Goal: Information Seeking & Learning: Check status

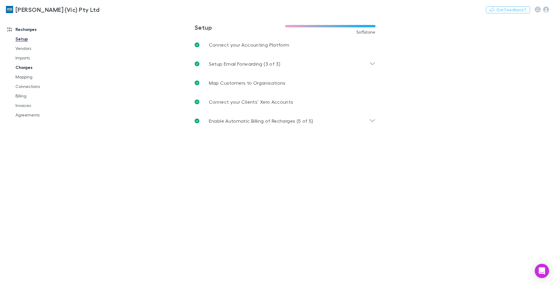
click at [22, 69] on link "Charges" at bounding box center [45, 68] width 70 height 10
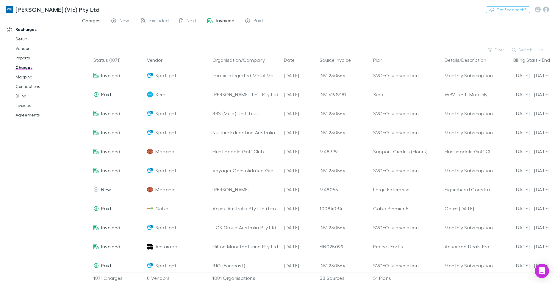
click at [227, 20] on span "Invoiced" at bounding box center [225, 22] width 18 height 8
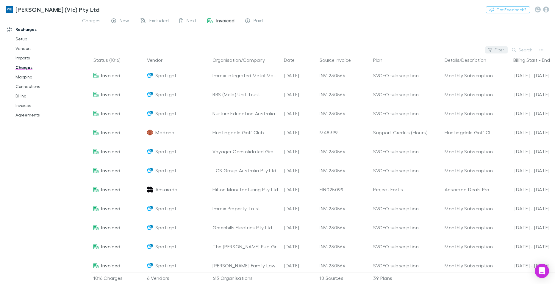
click at [504, 48] on button "Filter" at bounding box center [496, 49] width 23 height 7
type input "******"
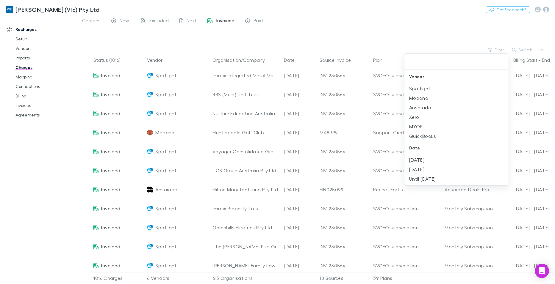
click at [91, 19] on div at bounding box center [277, 142] width 555 height 284
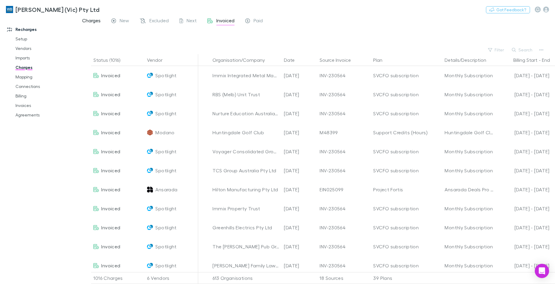
click at [92, 20] on span "Charges" at bounding box center [91, 22] width 18 height 8
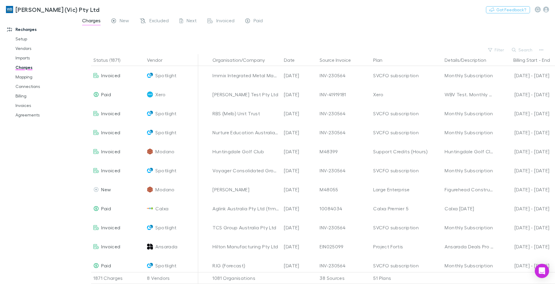
click at [89, 18] on span "Charges" at bounding box center [91, 22] width 18 height 8
click at [526, 50] on button "Search" at bounding box center [522, 49] width 27 height 7
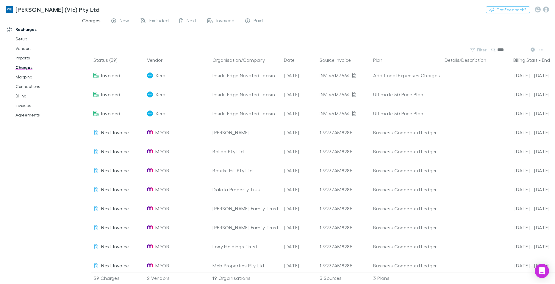
type input "****"
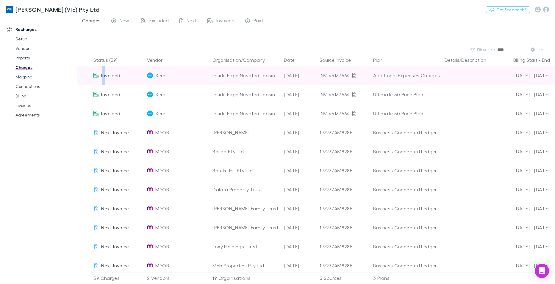
click at [104, 75] on span "Invoiced" at bounding box center [110, 76] width 19 height 6
drag, startPoint x: 104, startPoint y: 75, endPoint x: 124, endPoint y: 81, distance: 20.8
click at [124, 81] on div "Invoiced" at bounding box center [118, 75] width 54 height 19
click at [96, 77] on icon at bounding box center [95, 75] width 5 height 5
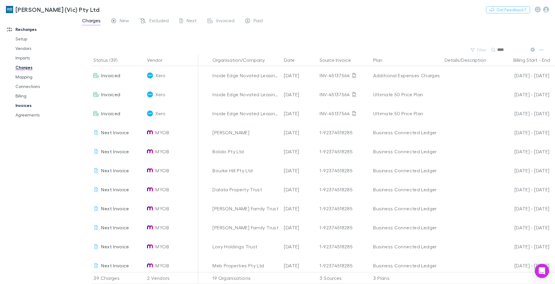
click at [23, 106] on link "Invoices" at bounding box center [45, 106] width 70 height 10
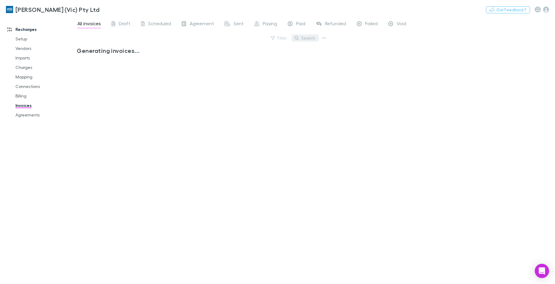
click at [310, 36] on button "Search" at bounding box center [304, 38] width 27 height 7
click at [315, 37] on icon at bounding box center [315, 38] width 4 height 4
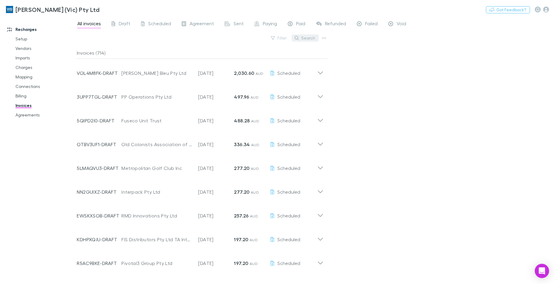
click at [309, 37] on button "Search" at bounding box center [304, 38] width 27 height 7
click at [305, 36] on button "Search" at bounding box center [304, 38] width 27 height 7
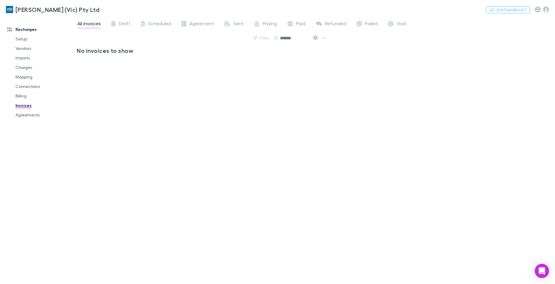
type input "*******"
click at [201, 26] on span "Agreement" at bounding box center [201, 25] width 24 height 8
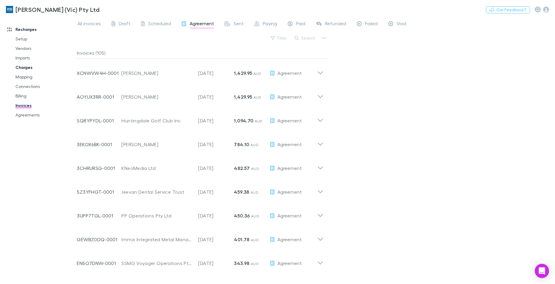
click at [27, 68] on link "Charges" at bounding box center [45, 68] width 70 height 10
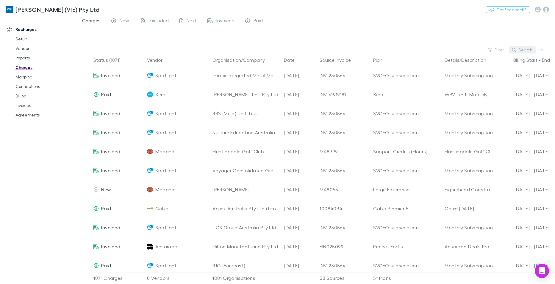
click at [530, 47] on button "Search" at bounding box center [522, 49] width 27 height 7
type input "******"
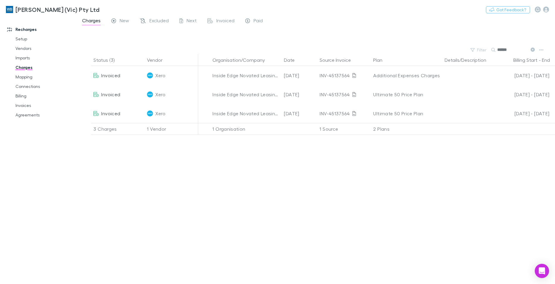
scroll to position [0, 126]
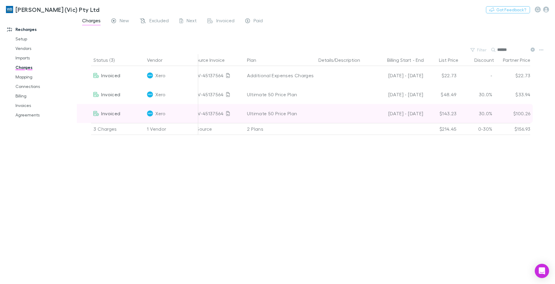
click at [113, 115] on span "Invoiced" at bounding box center [110, 114] width 19 height 6
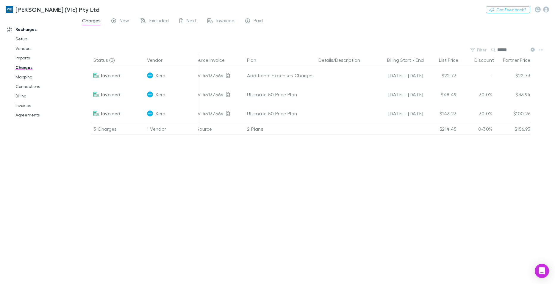
click at [487, 162] on div "Status (3) Vendor Organisation/Company Date Source Invoice Plan Details/Descrip…" at bounding box center [316, 169] width 478 height 230
click at [222, 21] on span "Invoiced" at bounding box center [225, 22] width 18 height 8
click at [260, 20] on span "Paid" at bounding box center [257, 22] width 9 height 8
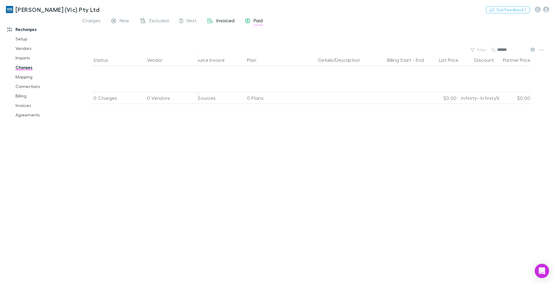
click at [223, 20] on span "Invoiced" at bounding box center [225, 22] width 18 height 8
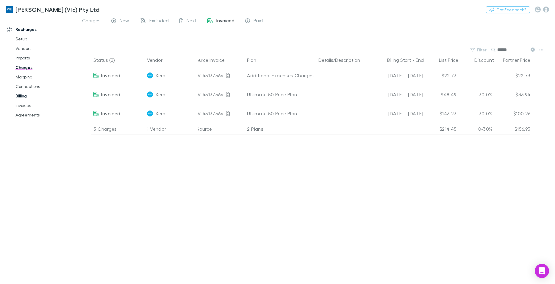
click at [23, 97] on link "Billing" at bounding box center [45, 96] width 70 height 10
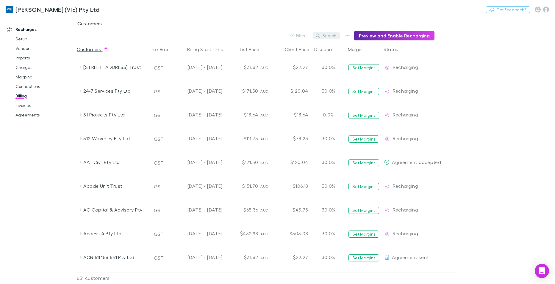
click at [331, 35] on button "Search" at bounding box center [326, 35] width 27 height 7
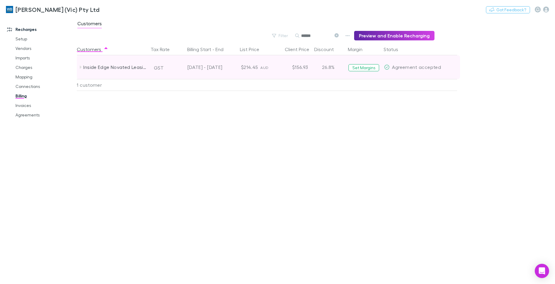
type input "******"
click at [81, 67] on icon at bounding box center [81, 67] width 2 height 3
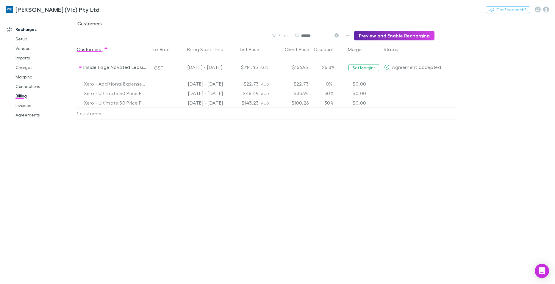
click at [338, 35] on icon at bounding box center [336, 35] width 4 height 4
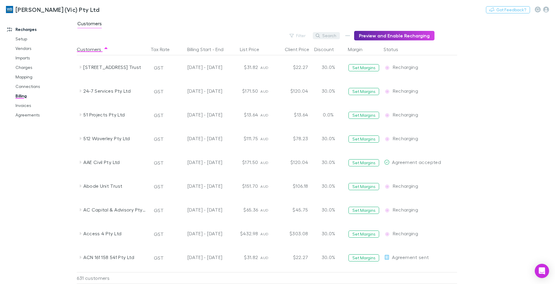
drag, startPoint x: 392, startPoint y: 49, endPoint x: 327, endPoint y: 36, distance: 66.7
click at [392, 49] on button "Status" at bounding box center [394, 49] width 22 height 12
click at [327, 36] on button "Search" at bounding box center [326, 35] width 27 height 7
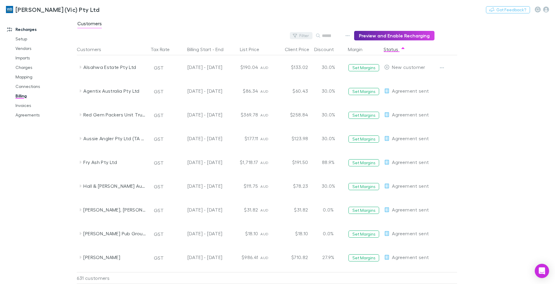
click at [289, 34] on div "Filter Search Preview and Enable Recharging" at bounding box center [256, 36] width 358 height 10
click at [294, 34] on icon "button" at bounding box center [291, 36] width 4 height 4
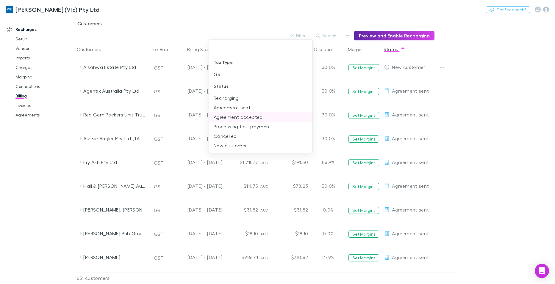
click at [250, 116] on li "Agreement accepted" at bounding box center [261, 117] width 104 height 10
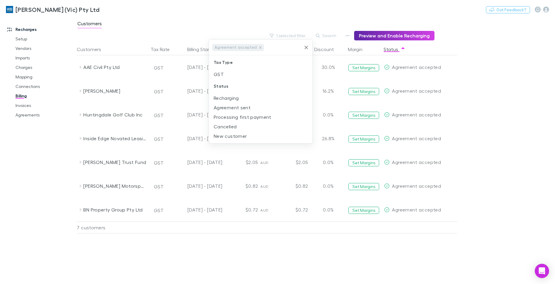
click at [385, 255] on div at bounding box center [277, 142] width 555 height 284
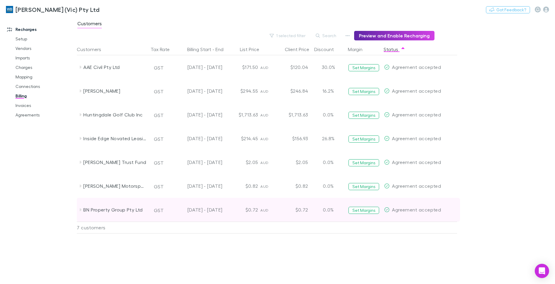
click at [79, 209] on icon at bounding box center [80, 210] width 5 height 5
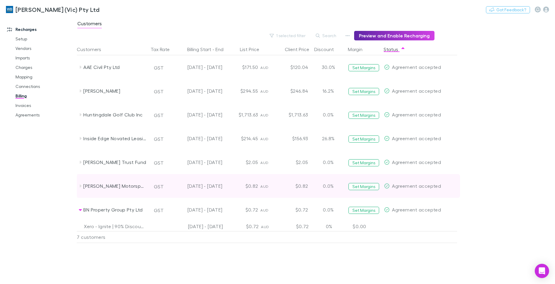
click at [81, 186] on icon at bounding box center [80, 186] width 5 height 5
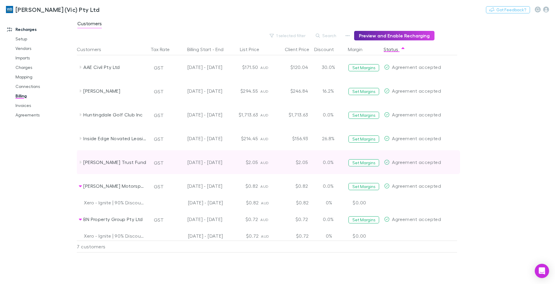
click at [79, 164] on icon at bounding box center [80, 162] width 5 height 5
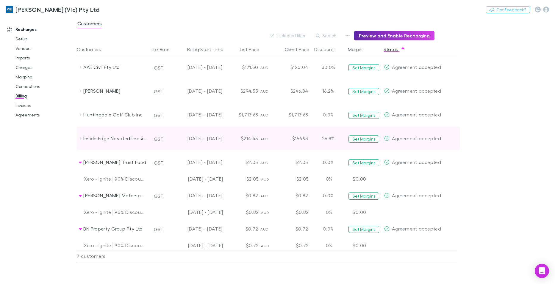
click at [79, 140] on icon at bounding box center [80, 138] width 5 height 5
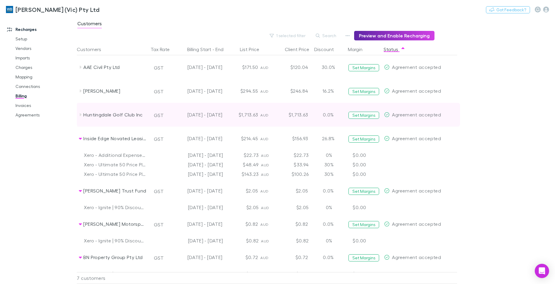
click at [81, 115] on icon at bounding box center [81, 114] width 2 height 3
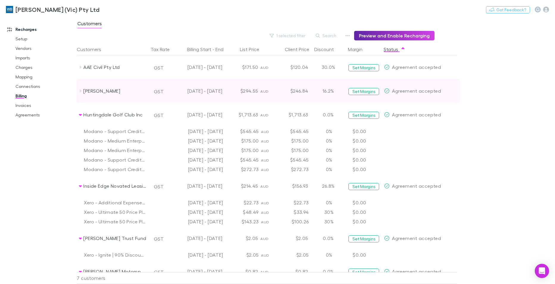
click at [77, 91] on div "Oliver, Damien Mark" at bounding box center [112, 91] width 71 height 24
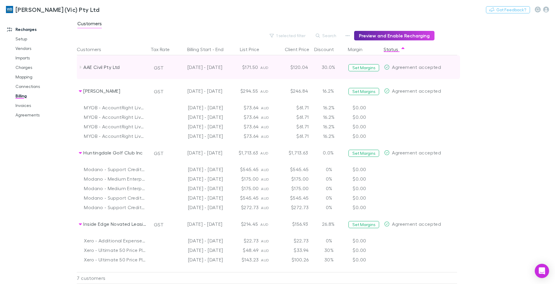
click at [82, 67] on icon at bounding box center [80, 67] width 5 height 5
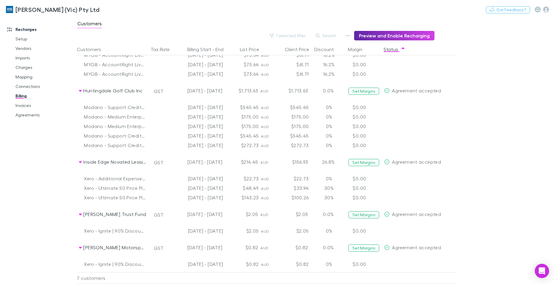
scroll to position [121, 0]
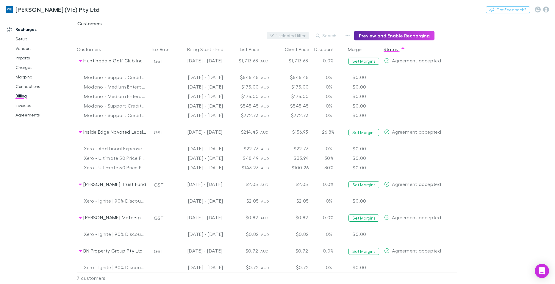
click at [299, 34] on button "1 selected filter" at bounding box center [287, 35] width 43 height 7
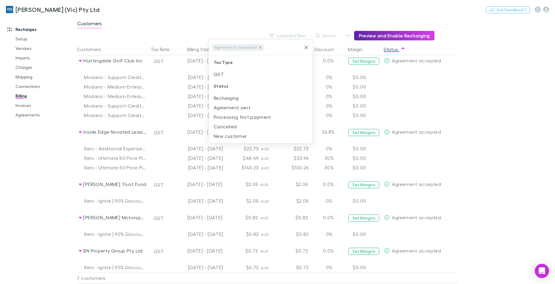
click at [258, 49] on icon at bounding box center [260, 47] width 5 height 5
click at [301, 46] on input "text" at bounding box center [283, 47] width 36 height 11
click at [265, 46] on input "text" at bounding box center [283, 47] width 36 height 11
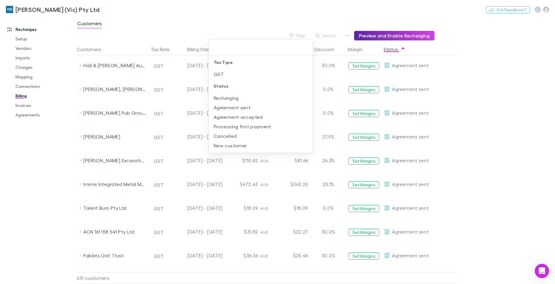
click at [302, 35] on div at bounding box center [277, 142] width 555 height 284
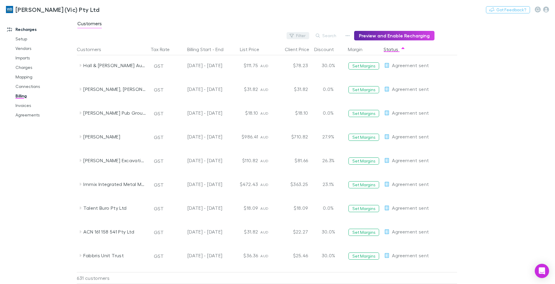
click at [302, 36] on button "Filter" at bounding box center [297, 35] width 23 height 7
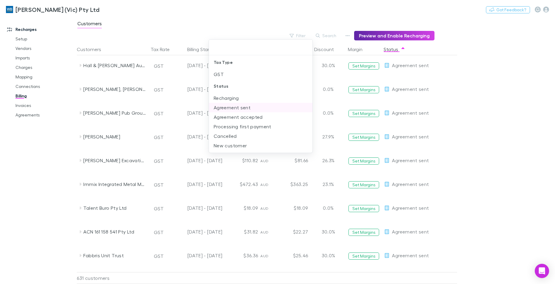
click at [251, 109] on li "Agreement sent" at bounding box center [261, 108] width 104 height 10
click at [306, 48] on icon "Clear" at bounding box center [306, 48] width 4 height 4
click at [301, 47] on input "text" at bounding box center [277, 47] width 47 height 11
click at [254, 47] on input "text" at bounding box center [277, 47] width 47 height 11
click at [280, 8] on div at bounding box center [277, 142] width 555 height 284
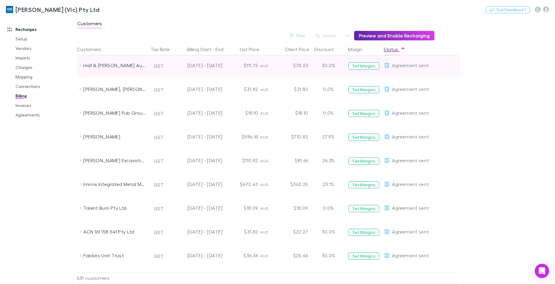
click at [81, 66] on icon at bounding box center [80, 65] width 5 height 5
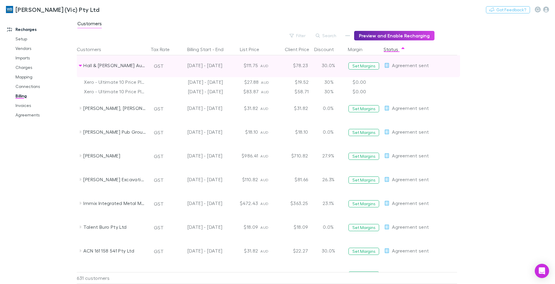
click at [81, 65] on icon at bounding box center [80, 65] width 5 height 5
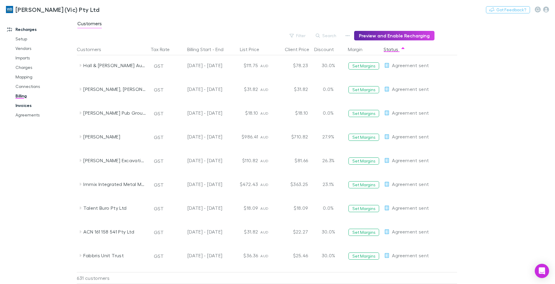
click at [26, 105] on link "Invoices" at bounding box center [45, 106] width 70 height 10
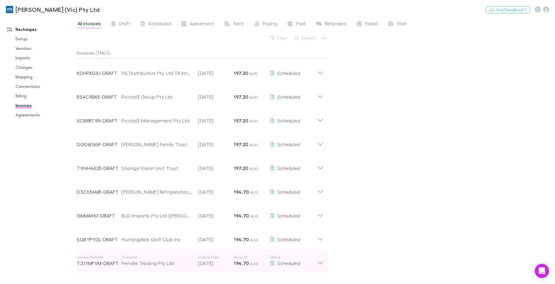
scroll to position [208, 0]
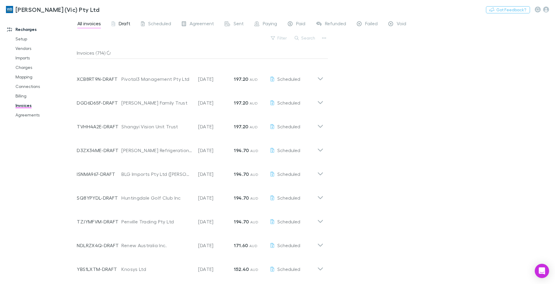
click at [128, 23] on span "Draft" at bounding box center [125, 25] width 12 height 8
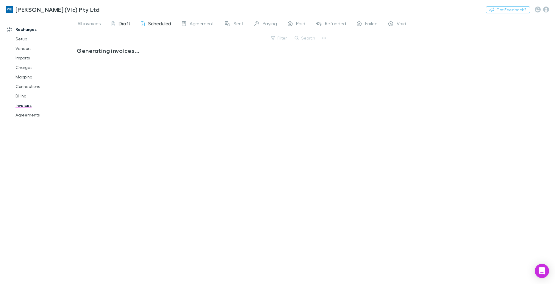
click at [164, 24] on span "Scheduled" at bounding box center [159, 25] width 23 height 8
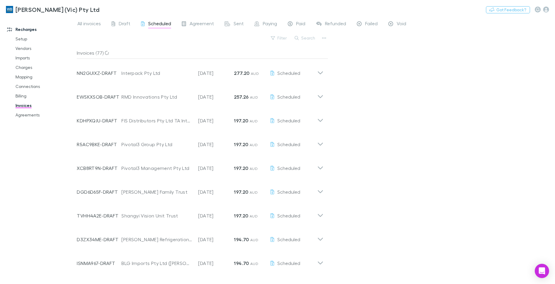
scroll to position [416, 0]
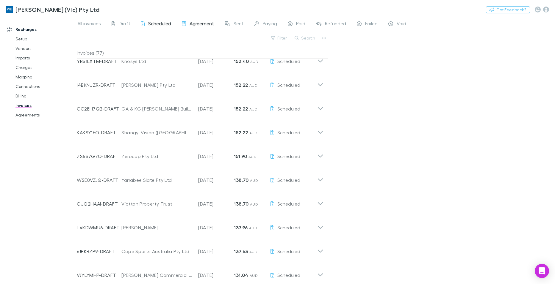
click at [202, 23] on span "Agreement" at bounding box center [201, 25] width 24 height 8
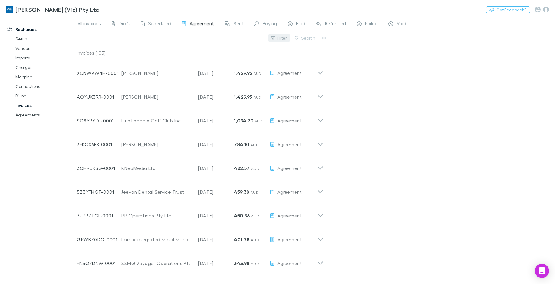
click at [284, 38] on button "Filter" at bounding box center [279, 38] width 23 height 7
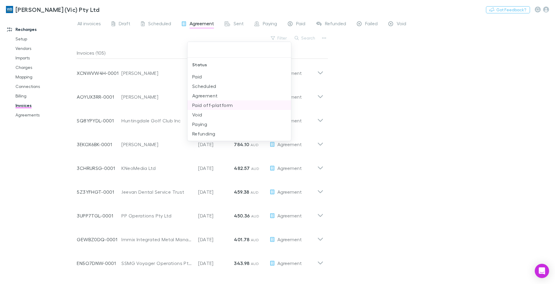
click at [213, 107] on li "Paid off-platform" at bounding box center [239, 106] width 104 height 10
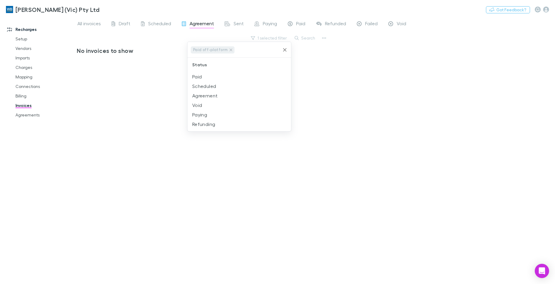
click at [284, 51] on icon "Clear" at bounding box center [285, 50] width 6 height 6
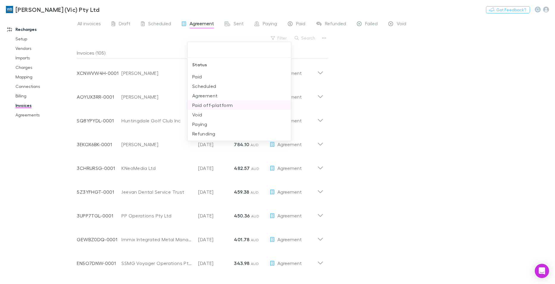
click at [213, 105] on li "Paid off-platform" at bounding box center [239, 106] width 104 height 10
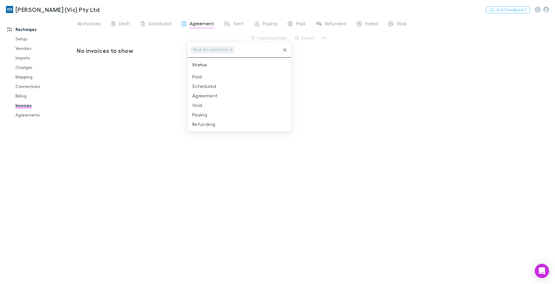
click at [93, 24] on div at bounding box center [277, 142] width 555 height 284
click at [91, 23] on span "All invoices" at bounding box center [88, 25] width 23 height 8
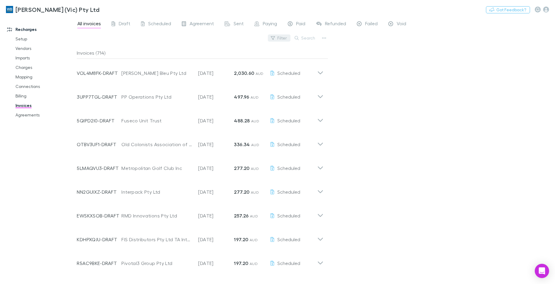
click at [277, 38] on button "Filter" at bounding box center [279, 38] width 23 height 7
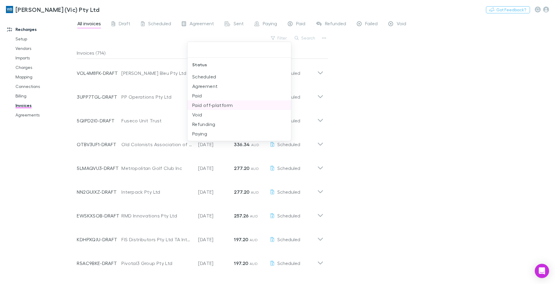
click at [214, 105] on li "Paid off-platform" at bounding box center [239, 106] width 104 height 10
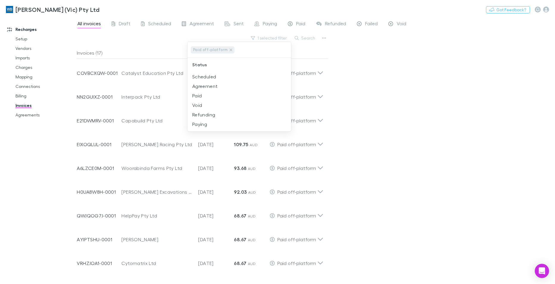
click at [523, 56] on div at bounding box center [277, 142] width 555 height 284
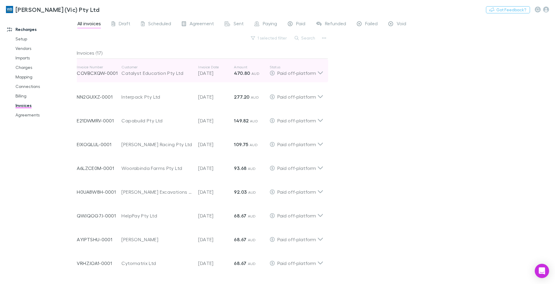
click at [318, 74] on icon at bounding box center [320, 71] width 6 height 12
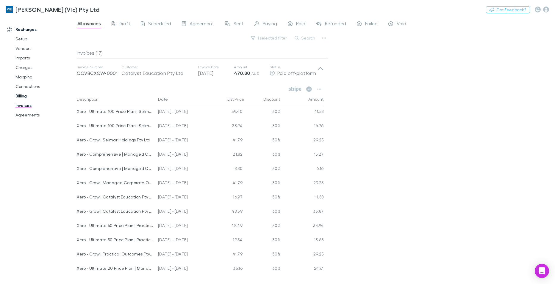
click at [22, 96] on link "Billing" at bounding box center [45, 96] width 70 height 10
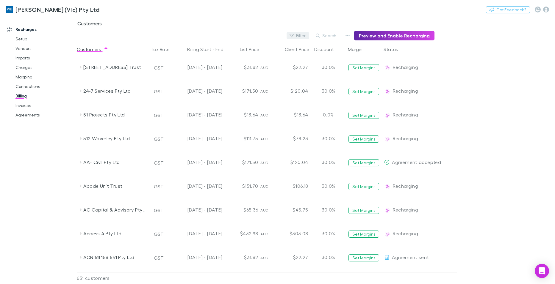
click at [308, 36] on button "Filter" at bounding box center [297, 35] width 23 height 7
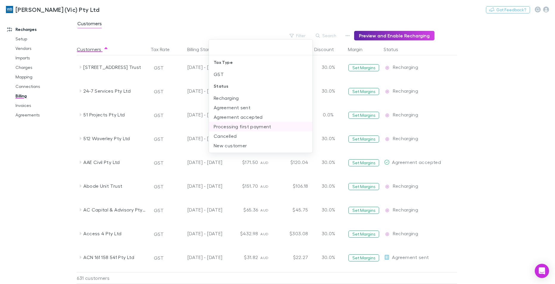
click at [252, 127] on li "Processing first payment" at bounding box center [261, 127] width 104 height 10
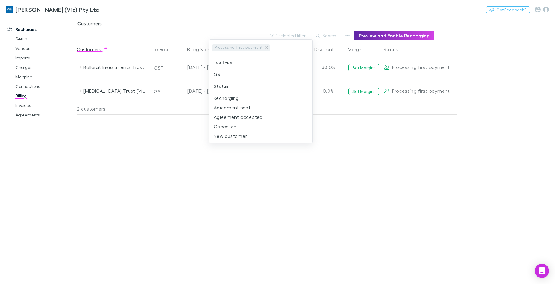
click at [473, 205] on div at bounding box center [277, 142] width 555 height 284
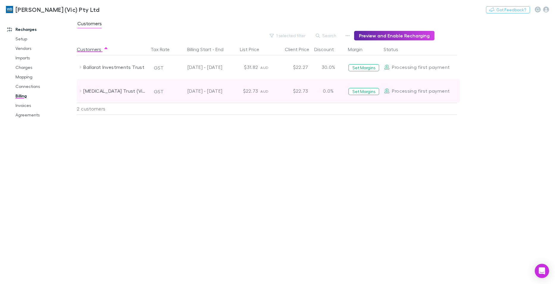
click at [79, 94] on div "Heart & Lung Transplant Trust (Vic) Inc" at bounding box center [112, 91] width 71 height 24
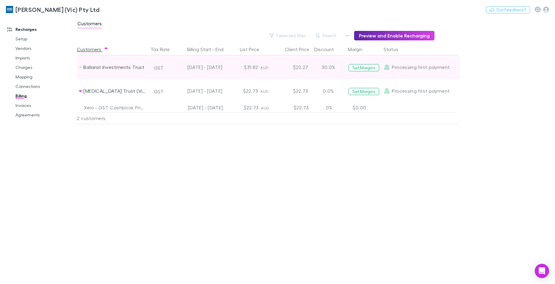
click at [79, 67] on icon at bounding box center [80, 67] width 5 height 5
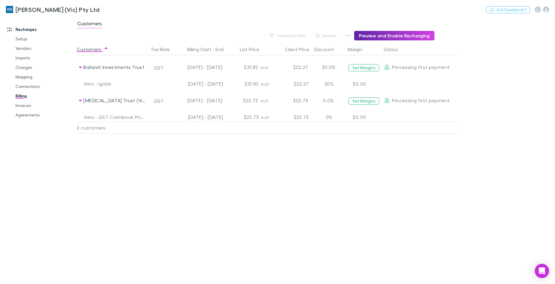
click at [332, 191] on div "Customers Tax Rate Billing Start - End List Price Client Price Discount Margin …" at bounding box center [281, 163] width 409 height 241
click at [31, 85] on link "Connections" at bounding box center [45, 87] width 70 height 10
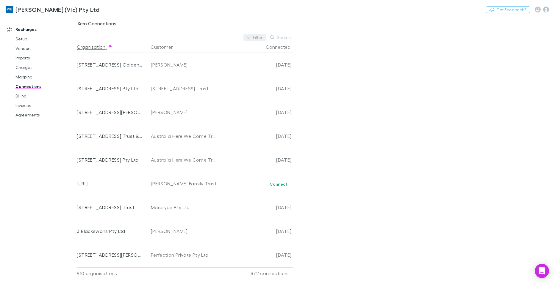
click at [258, 37] on button "Filter" at bounding box center [254, 37] width 23 height 7
click at [175, 83] on li "No" at bounding box center [215, 86] width 104 height 10
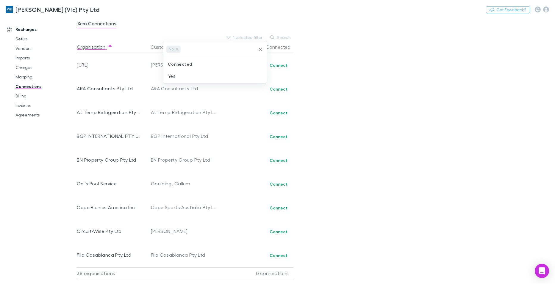
click at [258, 48] on icon "Clear" at bounding box center [260, 49] width 6 height 6
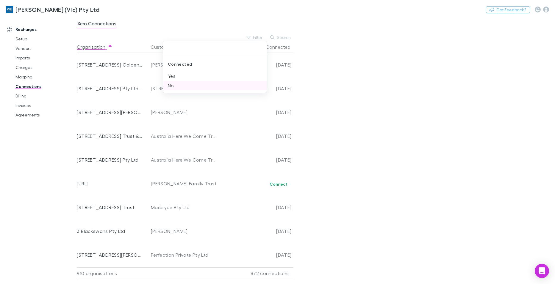
click at [179, 85] on li "No" at bounding box center [215, 86] width 104 height 10
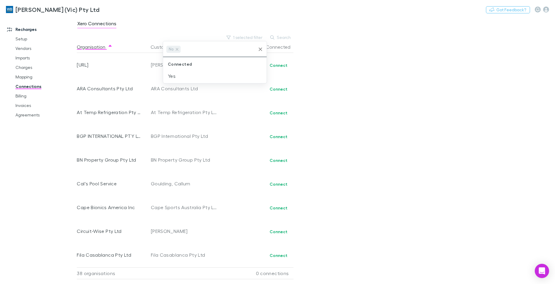
click at [261, 3] on div at bounding box center [277, 142] width 555 height 284
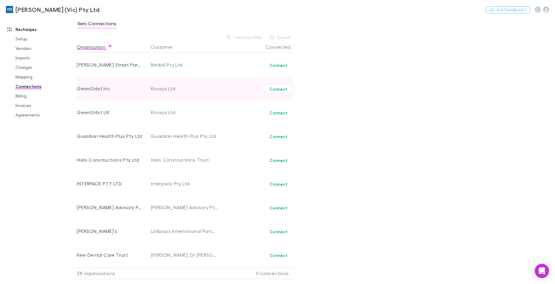
scroll to position [149, 0]
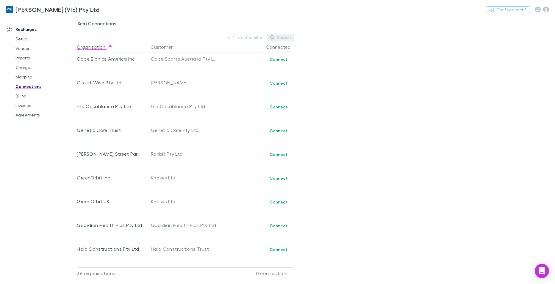
click at [288, 35] on button "Search" at bounding box center [280, 37] width 27 height 7
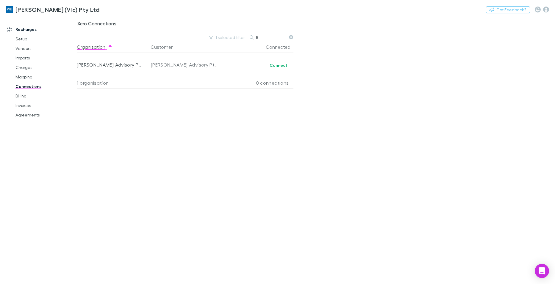
scroll to position [0, 0]
type input "*"
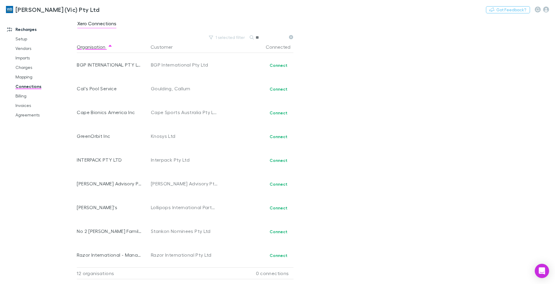
type input "*"
click at [23, 105] on link "Invoices" at bounding box center [45, 106] width 70 height 10
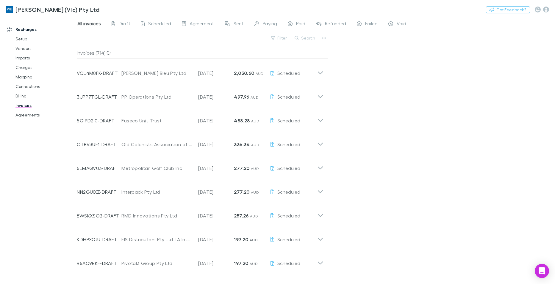
click at [306, 39] on button "Search" at bounding box center [304, 38] width 27 height 7
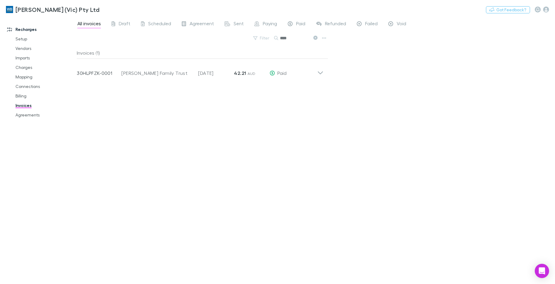
type input "****"
click at [316, 37] on icon at bounding box center [315, 38] width 4 height 4
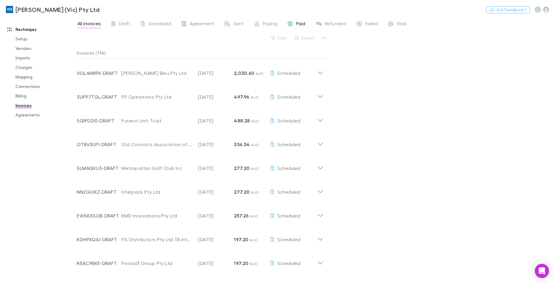
click at [302, 23] on span "Paid" at bounding box center [300, 25] width 9 height 8
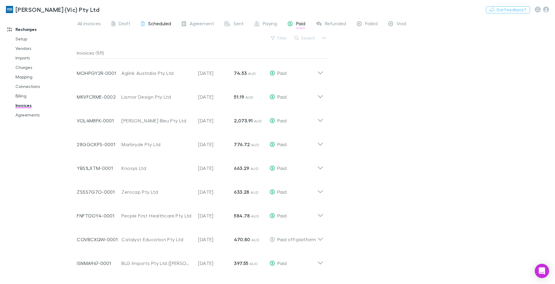
click at [155, 22] on span "Scheduled" at bounding box center [159, 25] width 23 height 8
click at [20, 94] on link "Billing" at bounding box center [45, 96] width 70 height 10
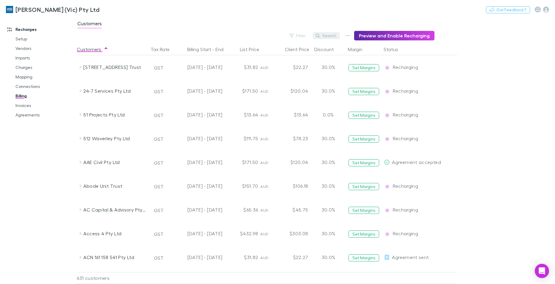
click at [329, 33] on button "Search" at bounding box center [326, 35] width 27 height 7
click at [289, 35] on div "Filter Search Preview and Enable Recharging" at bounding box center [256, 36] width 358 height 10
click at [333, 35] on button "Search" at bounding box center [326, 35] width 27 height 7
click at [288, 37] on div "Filter Search Preview and Enable Recharging" at bounding box center [256, 36] width 358 height 10
click at [307, 35] on button "Filter" at bounding box center [297, 35] width 23 height 7
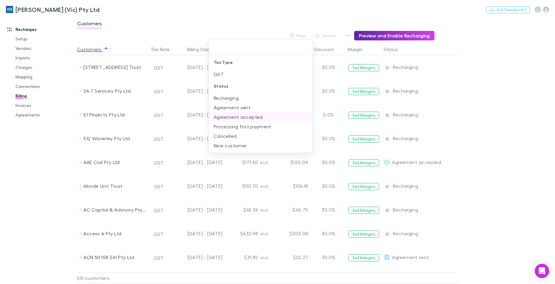
click at [253, 118] on li "Agreement accepted" at bounding box center [261, 117] width 104 height 10
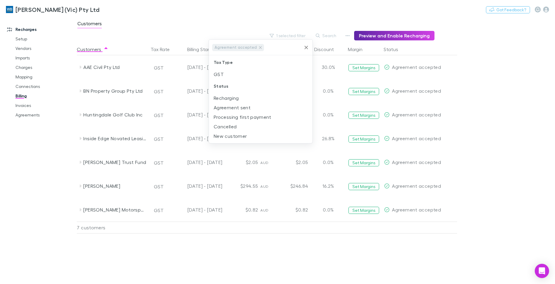
click at [261, 9] on div at bounding box center [277, 142] width 555 height 284
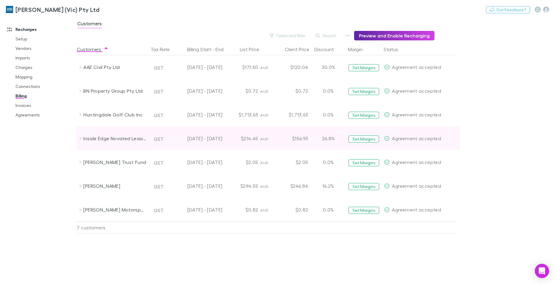
click at [79, 138] on icon at bounding box center [80, 138] width 5 height 5
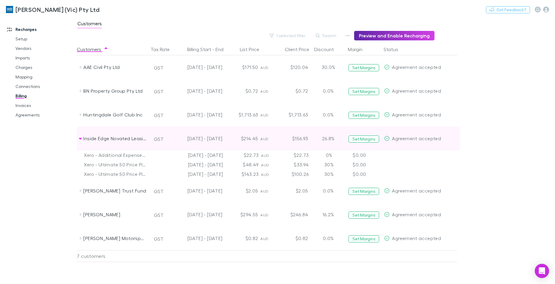
click at [79, 139] on icon at bounding box center [80, 139] width 3 height 2
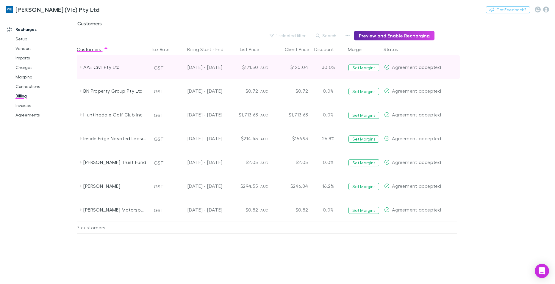
click at [80, 68] on icon at bounding box center [80, 67] width 5 height 5
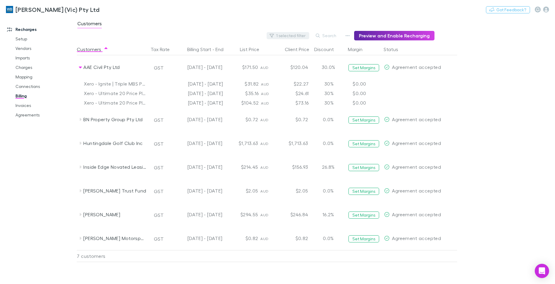
click at [300, 34] on button "1 selected filter" at bounding box center [287, 35] width 43 height 7
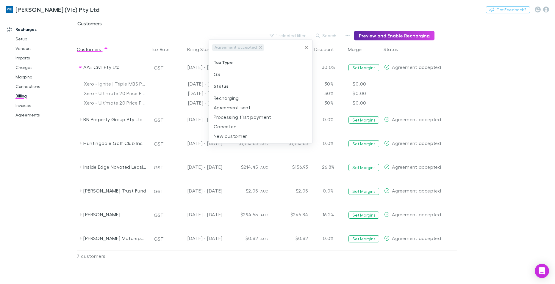
click at [249, 8] on div at bounding box center [277, 142] width 555 height 284
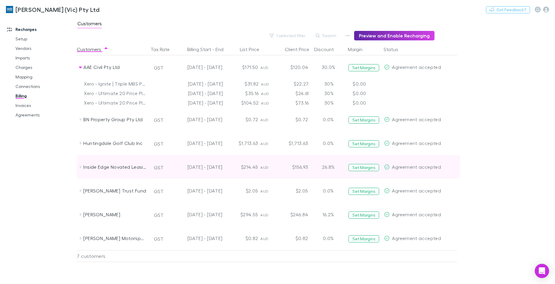
click at [80, 167] on icon at bounding box center [81, 167] width 2 height 3
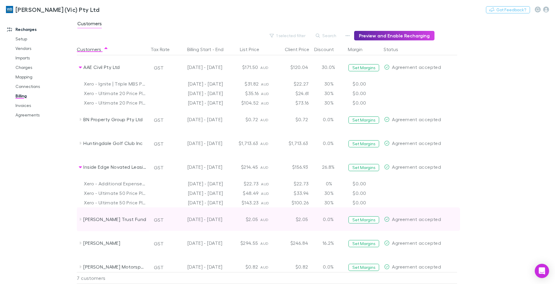
click at [80, 220] on icon at bounding box center [81, 219] width 2 height 3
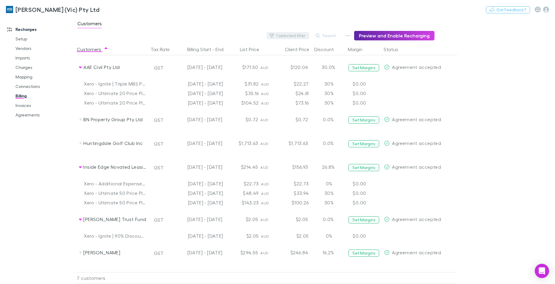
click at [305, 35] on button "1 selected filter" at bounding box center [287, 35] width 43 height 7
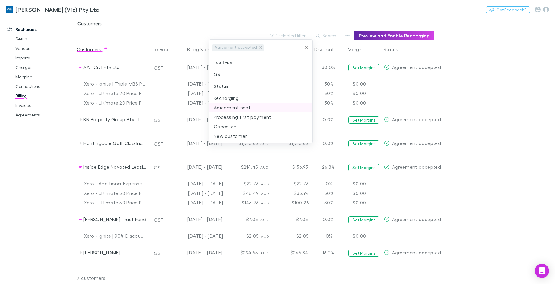
click at [238, 109] on li "Agreement sent" at bounding box center [261, 108] width 104 height 10
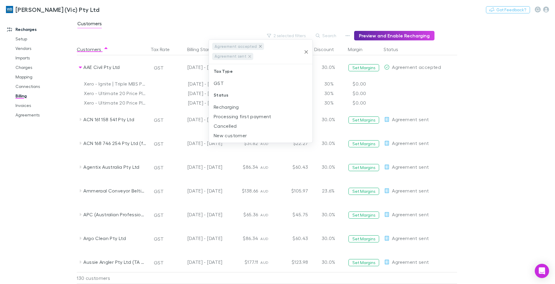
click at [258, 45] on icon at bounding box center [260, 46] width 5 height 5
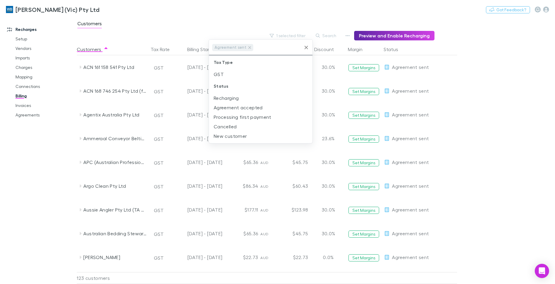
click at [197, 12] on div at bounding box center [277, 142] width 555 height 284
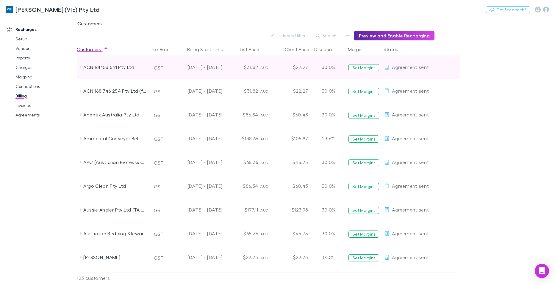
click at [80, 68] on icon at bounding box center [80, 67] width 5 height 5
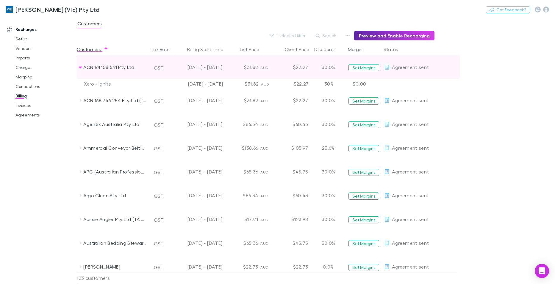
click at [80, 68] on icon at bounding box center [80, 68] width 3 height 2
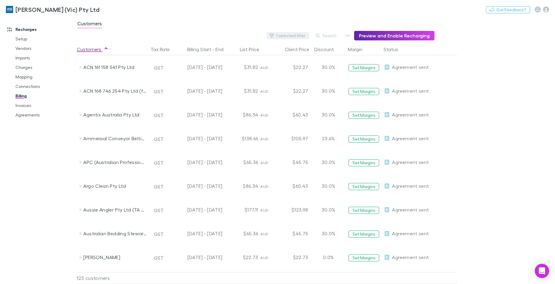
click at [308, 32] on button "1 selected filter" at bounding box center [287, 35] width 43 height 7
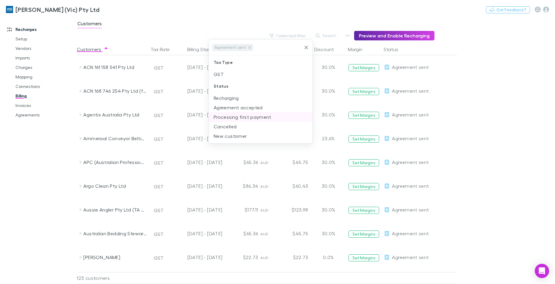
click at [235, 117] on li "Processing first payment" at bounding box center [261, 117] width 104 height 10
click at [247, 46] on icon at bounding box center [249, 46] width 5 height 5
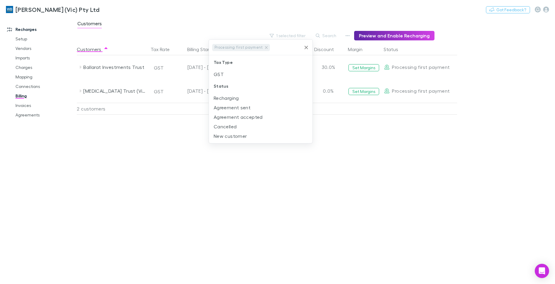
click at [415, 199] on div at bounding box center [277, 142] width 555 height 284
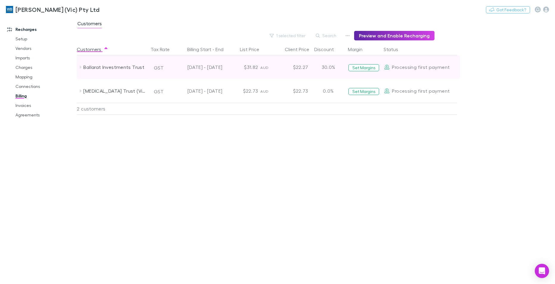
click at [80, 68] on icon at bounding box center [81, 67] width 2 height 3
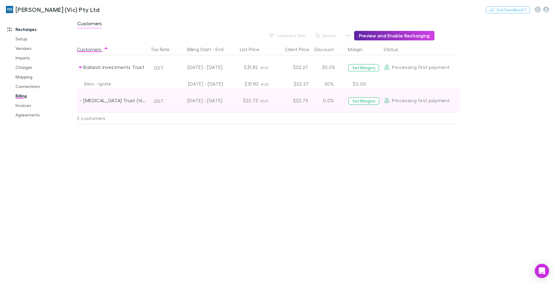
click at [80, 101] on icon at bounding box center [81, 100] width 2 height 3
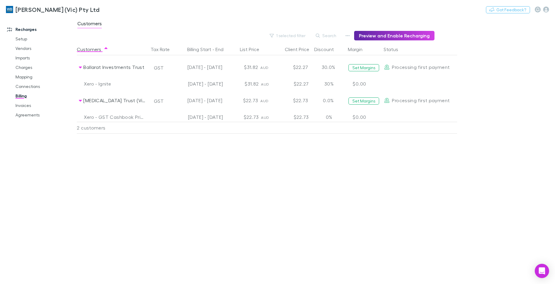
click at [242, 200] on div "Customers Tax Rate Billing Start - End List Price Client Price Discount Margin …" at bounding box center [281, 163] width 409 height 241
click at [307, 34] on button "1 selected filter" at bounding box center [287, 35] width 43 height 7
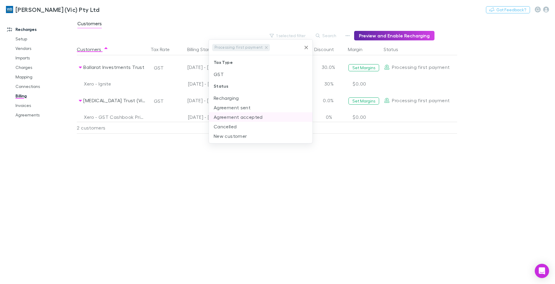
click at [233, 115] on li "Agreement accepted" at bounding box center [261, 117] width 104 height 10
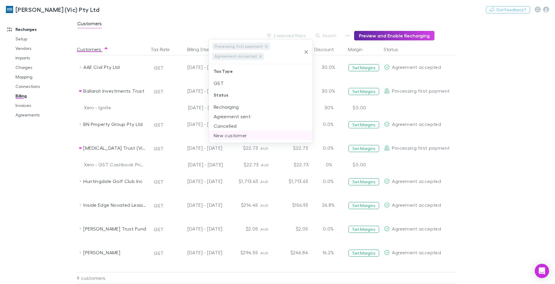
click at [233, 135] on li "New customer" at bounding box center [261, 136] width 104 height 10
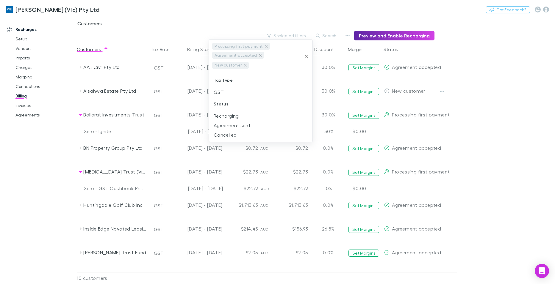
click at [256, 55] on div "Agreement accepted" at bounding box center [238, 55] width 52 height 7
click at [258, 55] on icon at bounding box center [260, 55] width 5 height 5
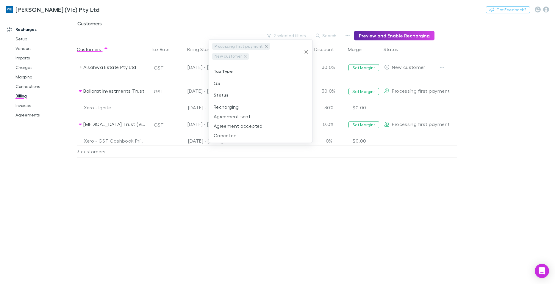
click at [264, 46] on icon at bounding box center [266, 46] width 5 height 5
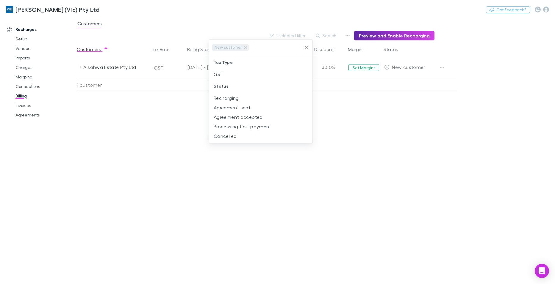
click at [403, 183] on div at bounding box center [277, 142] width 555 height 284
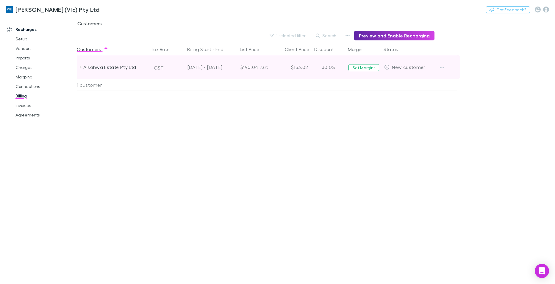
click at [172, 66] on div "23 Jun - 22 Jul 2025" at bounding box center [198, 67] width 54 height 24
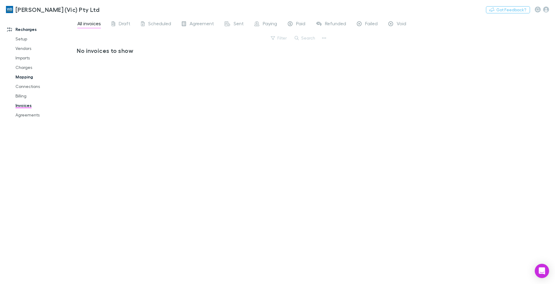
click at [27, 77] on link "Mapping" at bounding box center [45, 77] width 70 height 10
click at [175, 23] on span "All" at bounding box center [175, 25] width 5 height 8
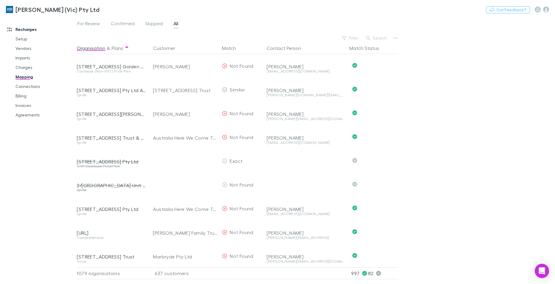
click at [373, 40] on button "Search" at bounding box center [376, 38] width 27 height 7
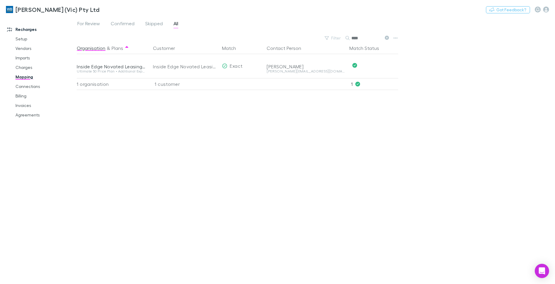
type input "****"
click at [28, 116] on link "Agreements" at bounding box center [45, 115] width 70 height 10
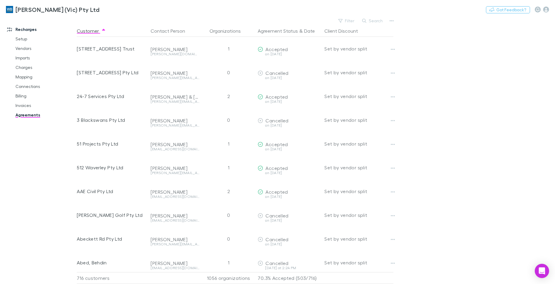
click at [382, 20] on button "Search" at bounding box center [372, 20] width 27 height 7
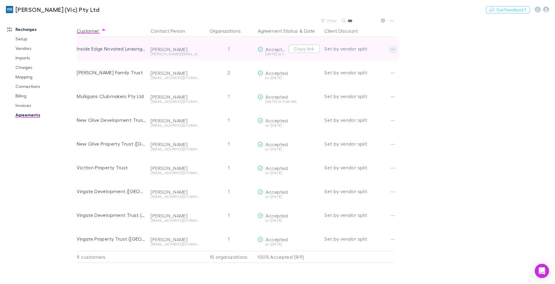
click at [392, 50] on icon "button" at bounding box center [393, 49] width 4 height 5
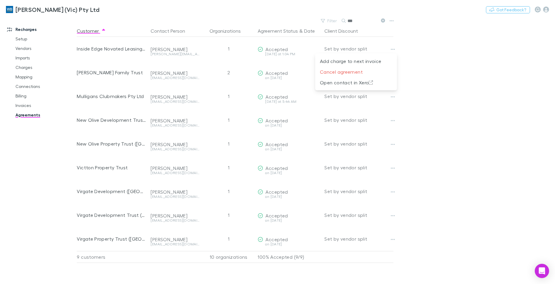
click at [195, 51] on div at bounding box center [277, 142] width 555 height 284
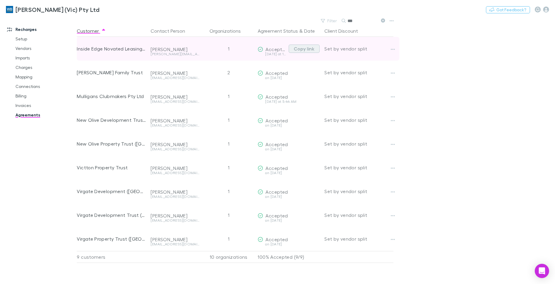
click at [299, 47] on button "Copy link" at bounding box center [304, 49] width 31 height 8
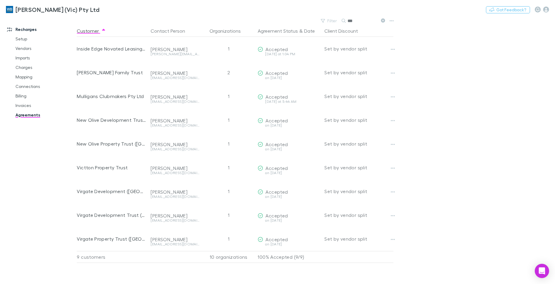
click at [382, 21] on icon at bounding box center [383, 20] width 4 height 4
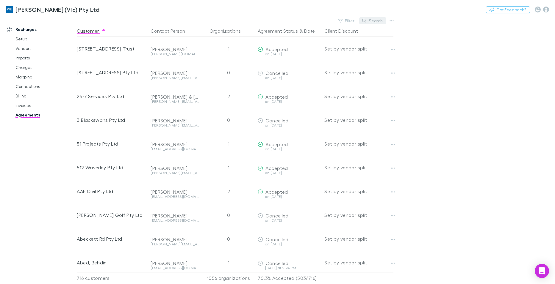
click at [383, 21] on button "Search" at bounding box center [372, 20] width 27 height 7
type input "*"
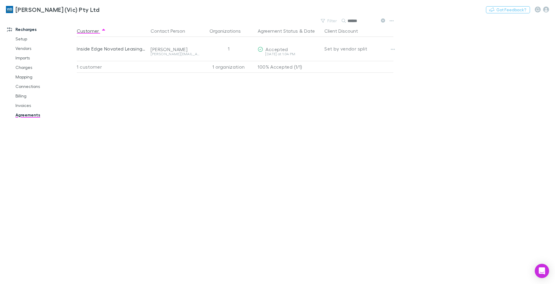
type input "******"
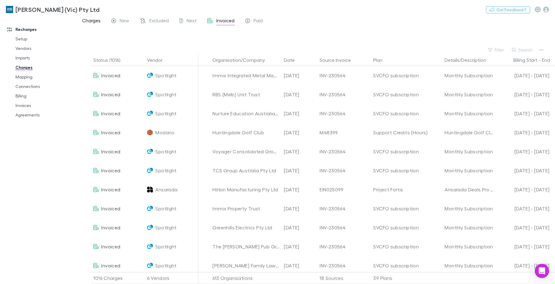
click at [94, 19] on span "Charges" at bounding box center [91, 22] width 18 height 8
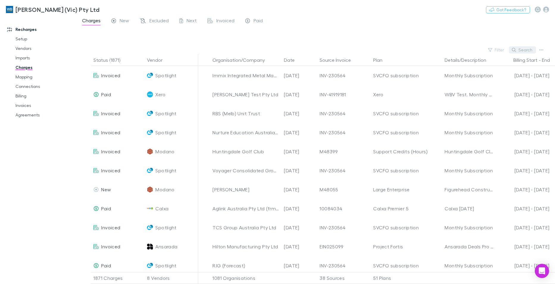
click at [525, 51] on button "Search" at bounding box center [522, 49] width 27 height 7
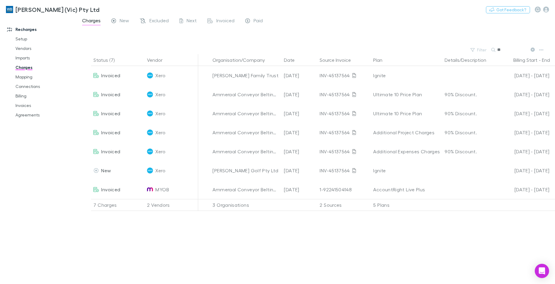
type input "*"
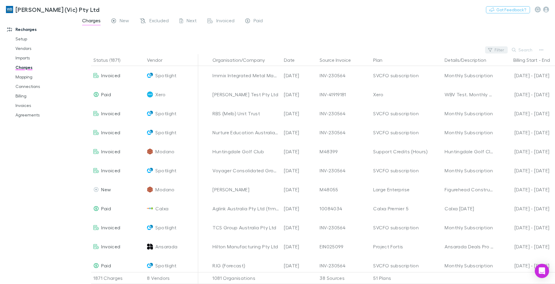
click at [507, 51] on button "Filter" at bounding box center [496, 49] width 23 height 7
type input "****"
click at [228, 16] on div at bounding box center [277, 142] width 555 height 284
click at [227, 19] on span "Invoiced" at bounding box center [225, 22] width 18 height 8
click at [501, 48] on button "Filter" at bounding box center [496, 49] width 23 height 7
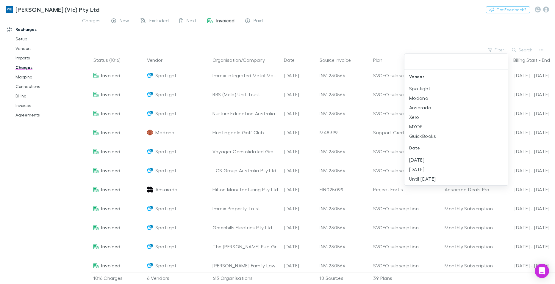
click at [383, 21] on div at bounding box center [277, 142] width 555 height 284
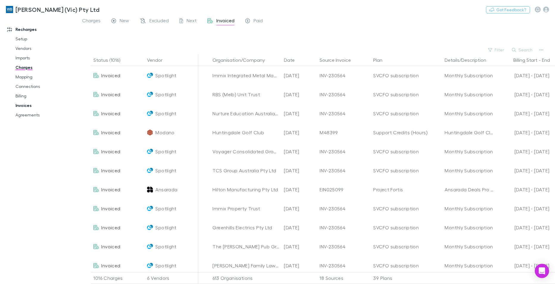
click at [24, 106] on link "Invoices" at bounding box center [45, 106] width 70 height 10
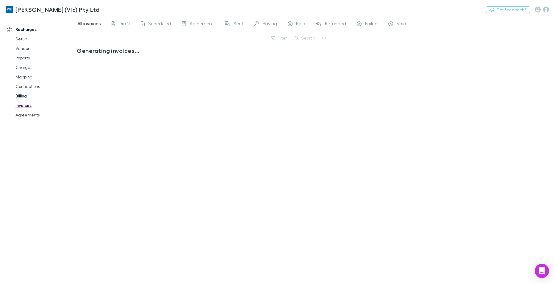
click at [22, 95] on link "Billing" at bounding box center [45, 96] width 70 height 10
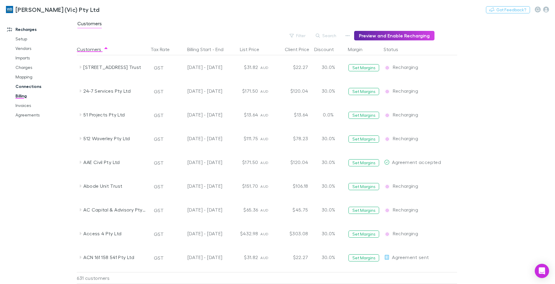
click at [28, 86] on link "Connections" at bounding box center [45, 87] width 70 height 10
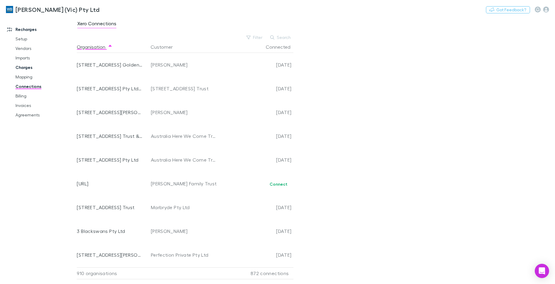
click at [26, 66] on link "Charges" at bounding box center [45, 68] width 70 height 10
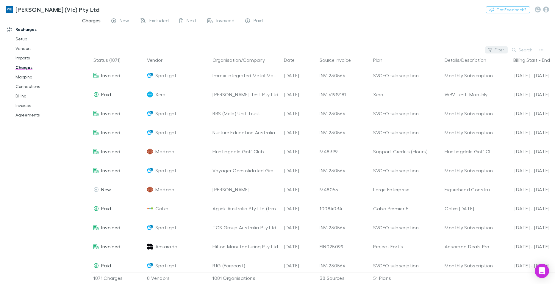
click at [499, 50] on button "Filter" at bounding box center [496, 49] width 23 height 7
type input "*"
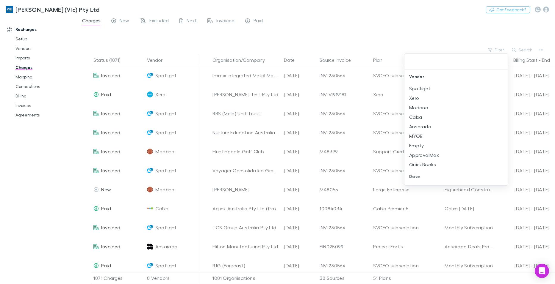
drag, startPoint x: 522, startPoint y: 46, endPoint x: 526, endPoint y: 51, distance: 6.5
click at [523, 48] on div at bounding box center [277, 142] width 555 height 284
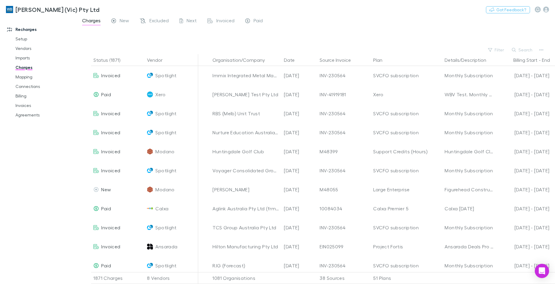
click at [526, 49] on button "Search" at bounding box center [522, 49] width 27 height 7
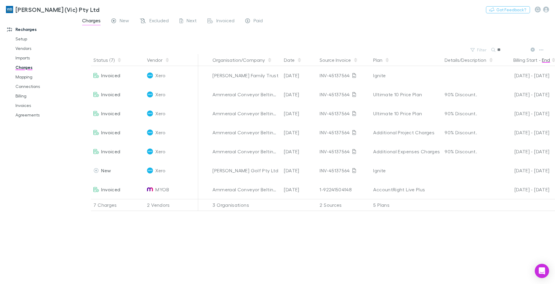
type input "*"
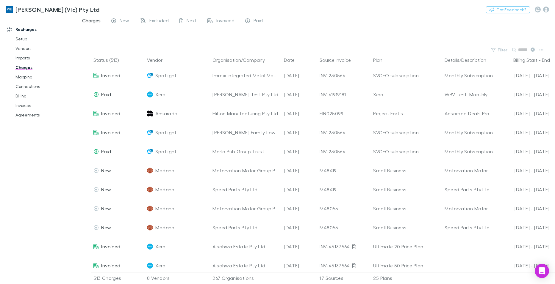
click at [531, 49] on div "Search" at bounding box center [524, 50] width 24 height 8
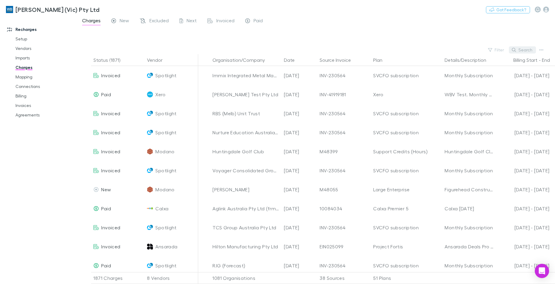
click at [522, 50] on button "Search" at bounding box center [522, 49] width 27 height 7
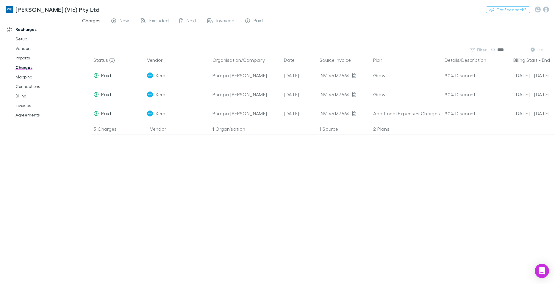
type input "****"
click at [319, 245] on div "Status (3) Vendor Organisation/Company Date Source Invoice Plan Details/Descrip…" at bounding box center [316, 169] width 478 height 230
click at [360, 203] on div "Status (3) Vendor Organisation/Company Date Source Invoice Plan Details/Descrip…" at bounding box center [316, 169] width 478 height 230
click at [531, 48] on icon at bounding box center [532, 50] width 4 height 4
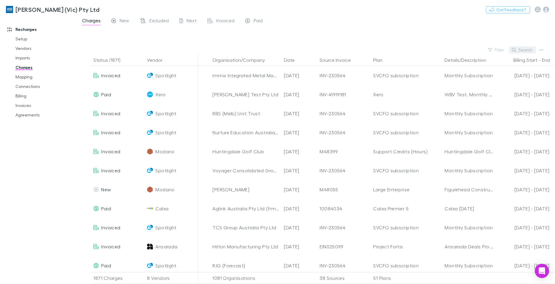
click at [533, 50] on button "Search" at bounding box center [522, 49] width 27 height 7
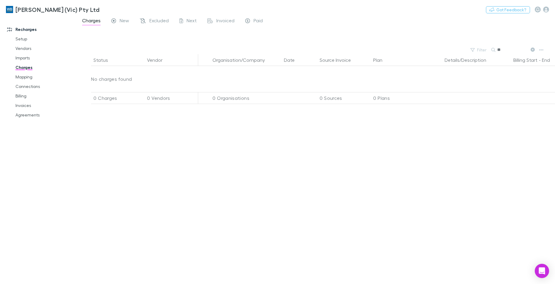
type input "*"
click at [533, 50] on div "Search" at bounding box center [524, 50] width 24 height 8
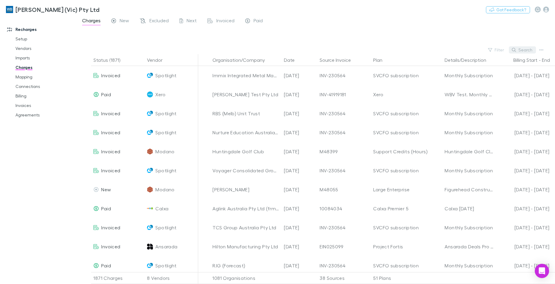
click at [533, 49] on button "Search" at bounding box center [522, 49] width 27 height 7
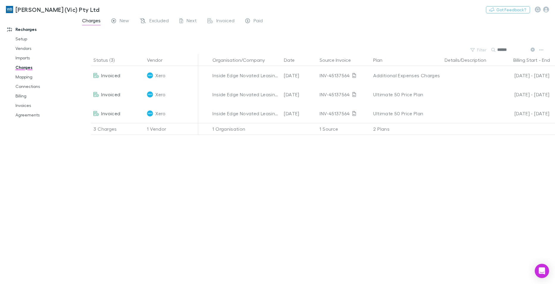
click at [509, 51] on input "******" at bounding box center [512, 50] width 30 height 8
click at [534, 49] on div "Search" at bounding box center [524, 50] width 24 height 8
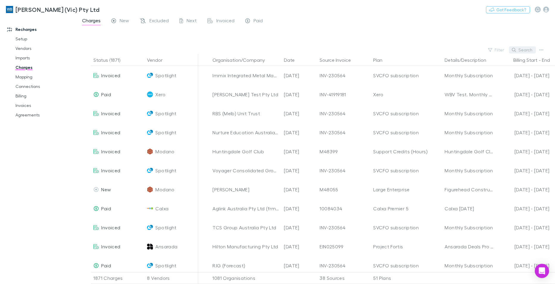
click at [523, 50] on button "Search" at bounding box center [522, 49] width 27 height 7
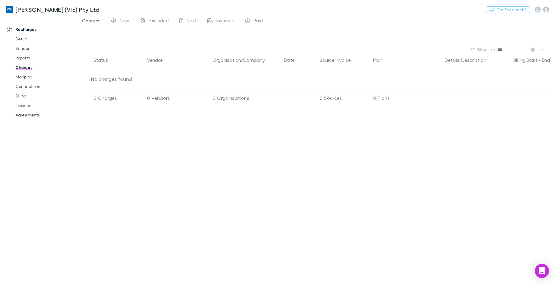
click at [532, 51] on icon at bounding box center [532, 50] width 4 height 4
click at [510, 50] on button "Search" at bounding box center [500, 50] width 19 height 0
click at [532, 49] on div "Search ***" at bounding box center [513, 50] width 45 height 8
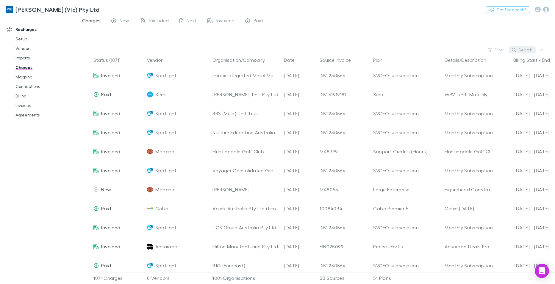
click at [528, 48] on button "Search" at bounding box center [522, 49] width 27 height 7
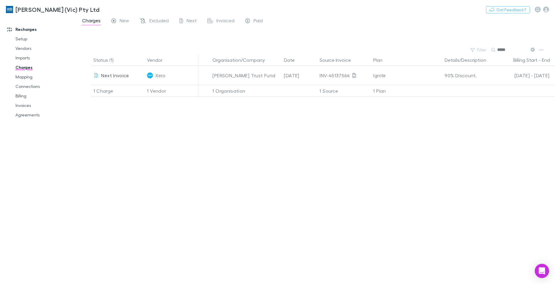
click at [515, 48] on input "*****" at bounding box center [512, 50] width 30 height 8
click at [512, 50] on input "*****" at bounding box center [512, 50] width 30 height 8
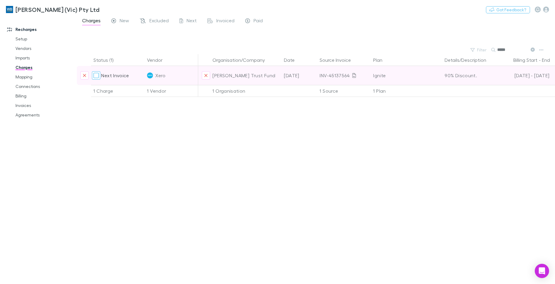
type input "*****"
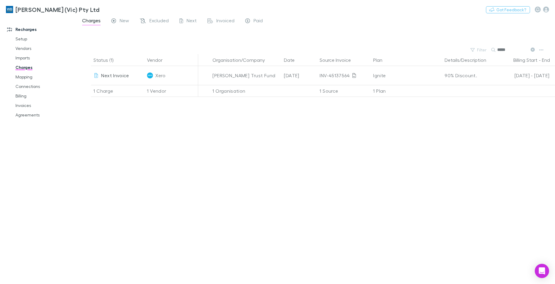
drag, startPoint x: 283, startPoint y: 198, endPoint x: 293, endPoint y: 208, distance: 14.5
click at [286, 200] on div "Status (1) Vendor Organisation/Company Date Source Invoice Plan Details/Descrip…" at bounding box center [316, 169] width 478 height 230
click at [25, 68] on link "Charges" at bounding box center [45, 68] width 70 height 10
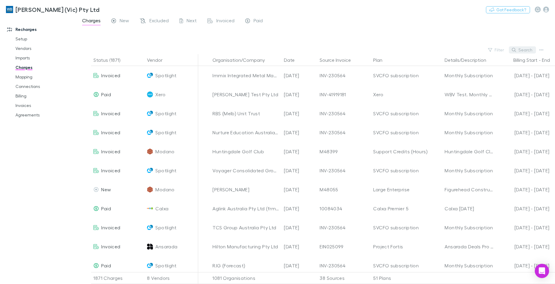
drag, startPoint x: 384, startPoint y: 27, endPoint x: 528, endPoint y: 48, distance: 145.5
click at [386, 27] on div "Charges New Excluded Next Invoiced Paid" at bounding box center [316, 22] width 478 height 11
click at [499, 48] on button "Filter" at bounding box center [496, 49] width 23 height 7
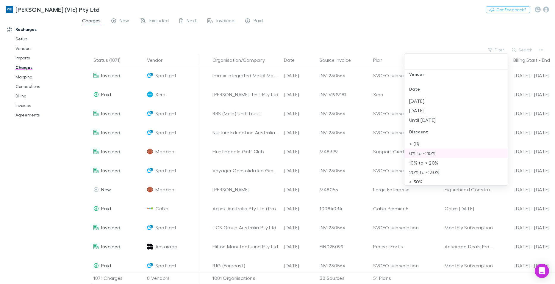
scroll to position [89, 0]
click at [436, 119] on li "Until 30 Jun 2025" at bounding box center [456, 119] width 104 height 10
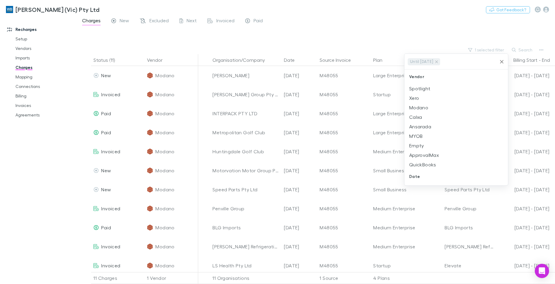
click at [501, 61] on icon "Clear" at bounding box center [502, 62] width 4 height 4
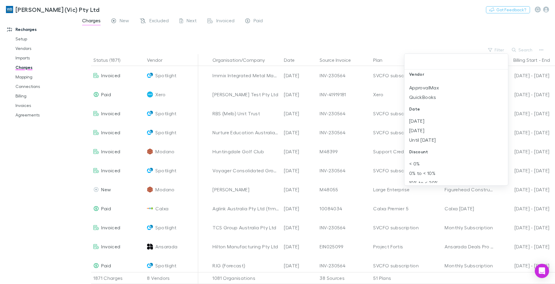
scroll to position [67, 0]
click at [426, 140] on li "Until 30 Jun 2025" at bounding box center [456, 141] width 104 height 10
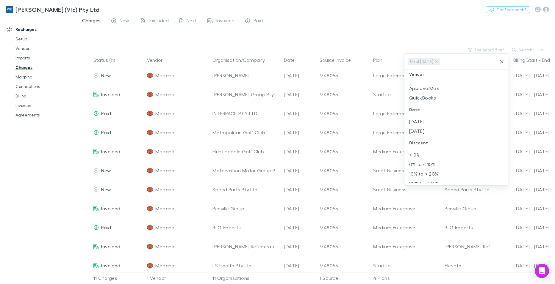
scroll to position [0, 0]
click at [436, 14] on div at bounding box center [277, 142] width 555 height 284
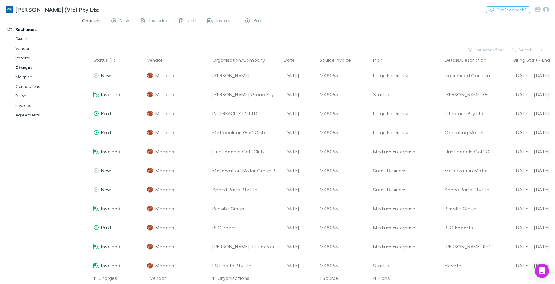
click at [413, 12] on div "William Buck (Vic) Pty Ltd Nothing Got Feedback?" at bounding box center [277, 9] width 555 height 19
click at [491, 49] on button "1 selected filter" at bounding box center [486, 49] width 43 height 7
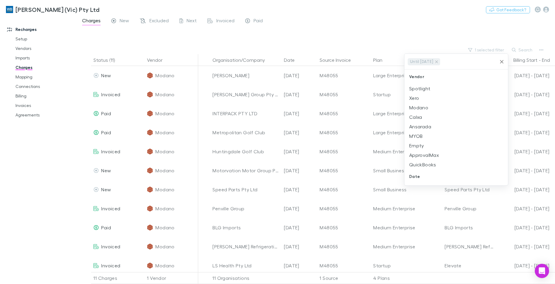
click at [501, 61] on icon "Clear" at bounding box center [502, 62] width 4 height 4
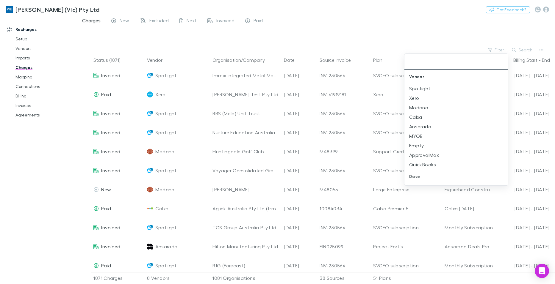
click at [490, 30] on div at bounding box center [277, 142] width 555 height 284
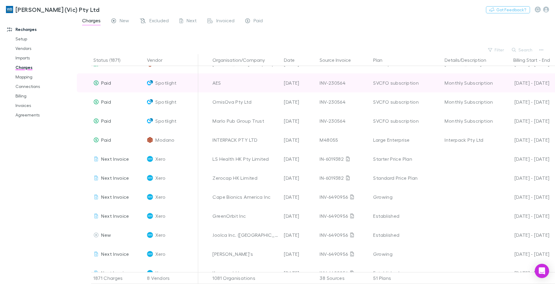
scroll to position [535, 0]
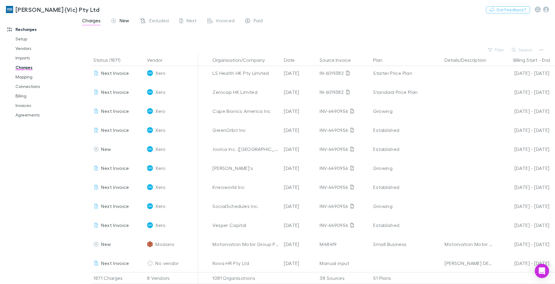
click at [123, 20] on span "New" at bounding box center [125, 22] width 10 height 8
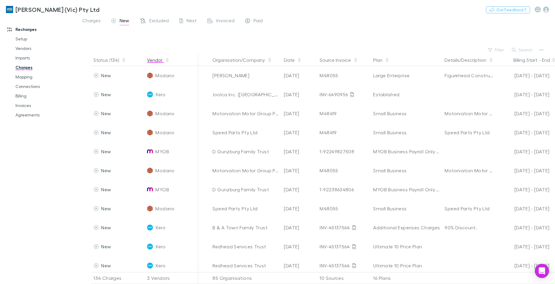
click at [157, 61] on button "Vendor" at bounding box center [158, 60] width 23 height 12
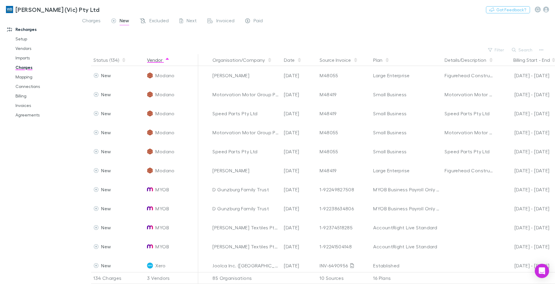
click at [157, 61] on button "Vendor" at bounding box center [158, 60] width 23 height 12
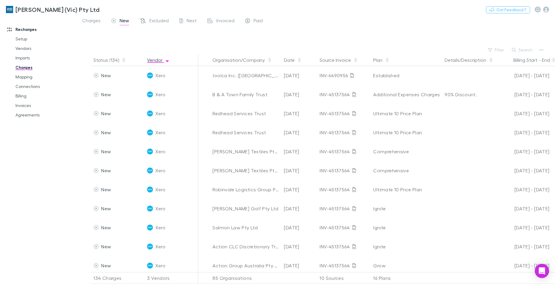
click at [157, 60] on button "Vendor" at bounding box center [158, 60] width 23 height 12
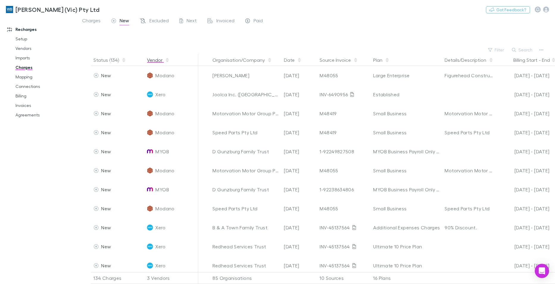
click at [159, 58] on button "Vendor" at bounding box center [158, 60] width 23 height 12
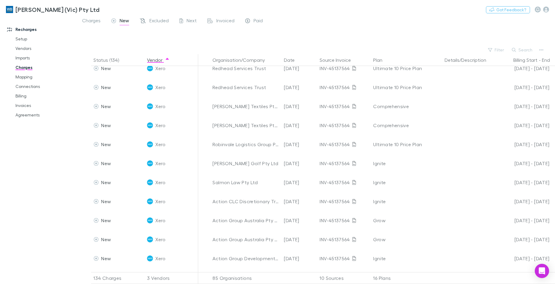
scroll to position [149, 0]
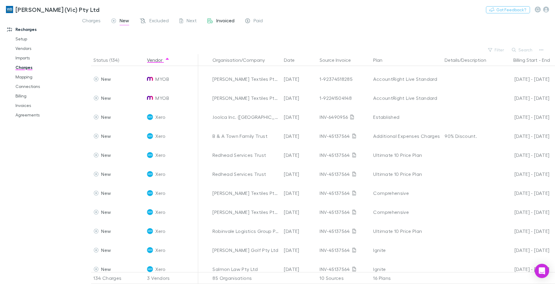
click at [230, 21] on span "Invoiced" at bounding box center [225, 22] width 18 height 8
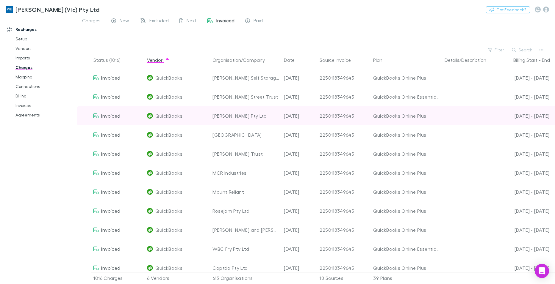
scroll to position [773, 0]
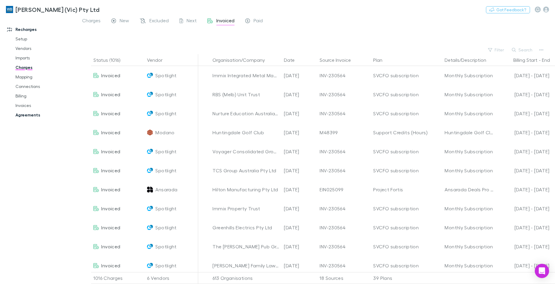
click at [28, 115] on link "Agreements" at bounding box center [45, 115] width 70 height 10
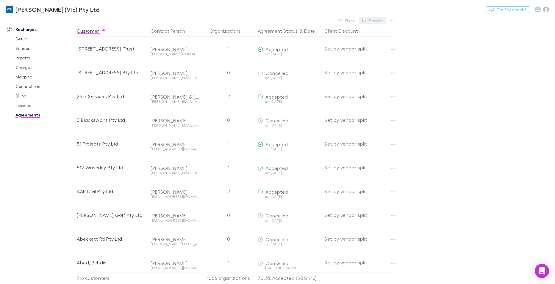
click at [376, 22] on button "Search" at bounding box center [372, 20] width 27 height 7
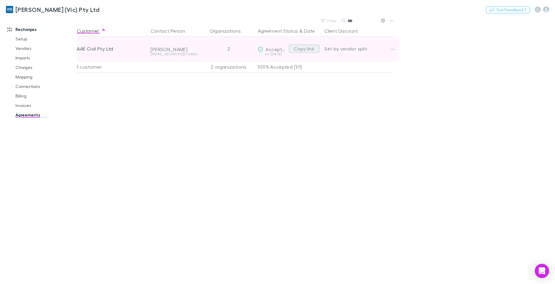
type input "***"
click at [304, 49] on button "Copy link" at bounding box center [304, 49] width 31 height 8
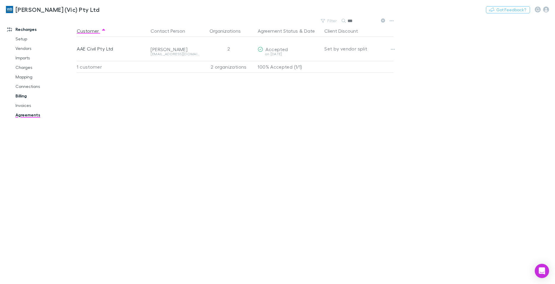
click at [22, 95] on link "Billing" at bounding box center [45, 96] width 70 height 10
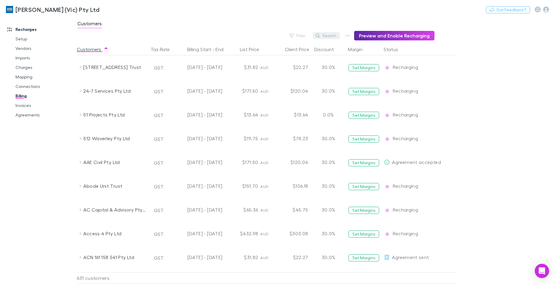
click at [335, 34] on button "Search" at bounding box center [326, 35] width 27 height 7
click at [347, 37] on button "button" at bounding box center [347, 36] width 8 height 8
click at [351, 36] on div at bounding box center [277, 142] width 555 height 284
click at [326, 36] on div at bounding box center [277, 142] width 555 height 284
click at [328, 35] on button "Search" at bounding box center [326, 35] width 27 height 7
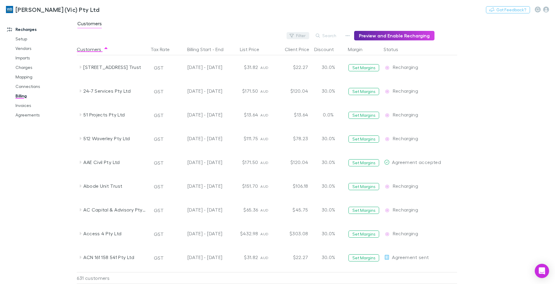
click at [287, 34] on div "Filter Search Preview and Enable Recharging" at bounding box center [256, 36] width 358 height 10
click at [299, 35] on button "Filter" at bounding box center [297, 35] width 23 height 7
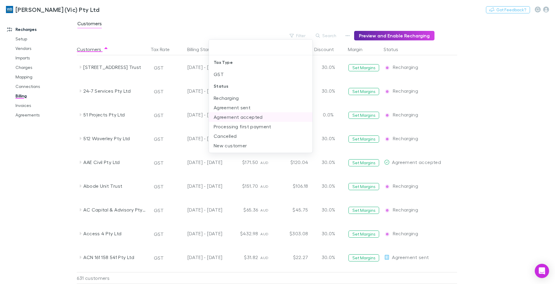
click at [259, 118] on li "Agreement accepted" at bounding box center [261, 117] width 104 height 10
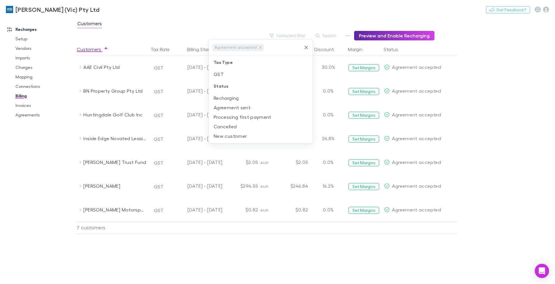
click at [420, 263] on div at bounding box center [277, 142] width 555 height 284
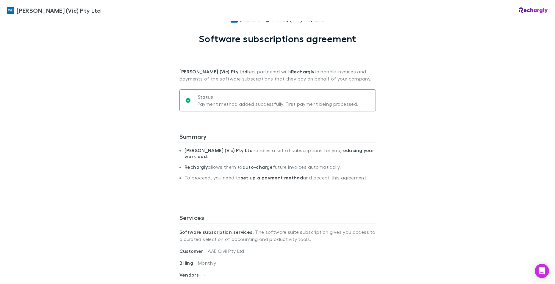
scroll to position [30, 0]
